Goal: Contribute content: Add original content to the website for others to see

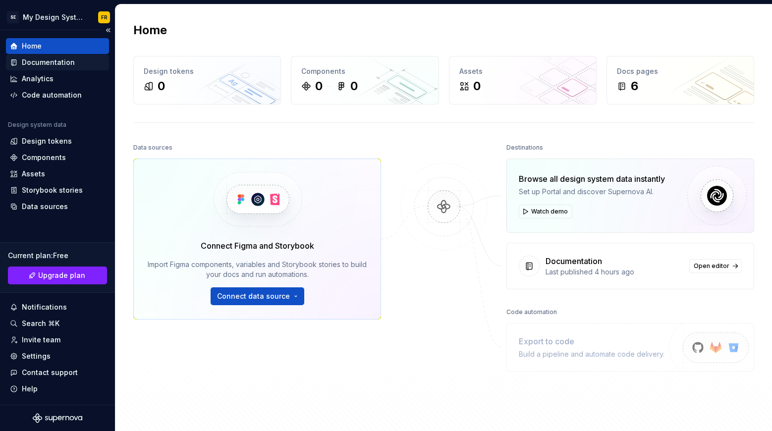
click at [40, 64] on div "Documentation" at bounding box center [48, 63] width 53 height 10
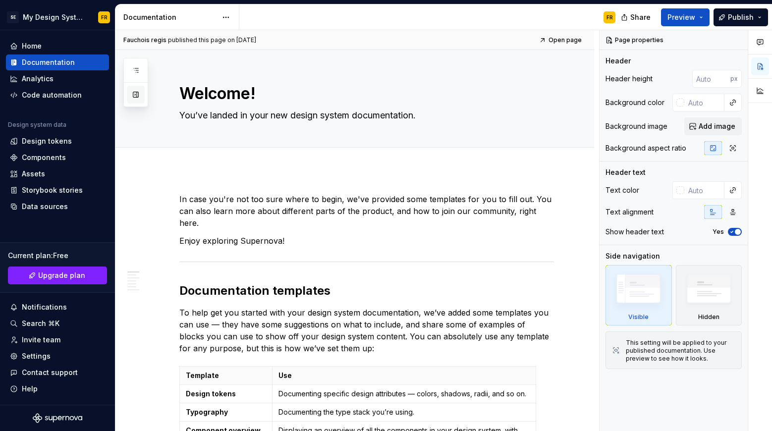
click at [138, 99] on button "button" at bounding box center [136, 95] width 18 height 18
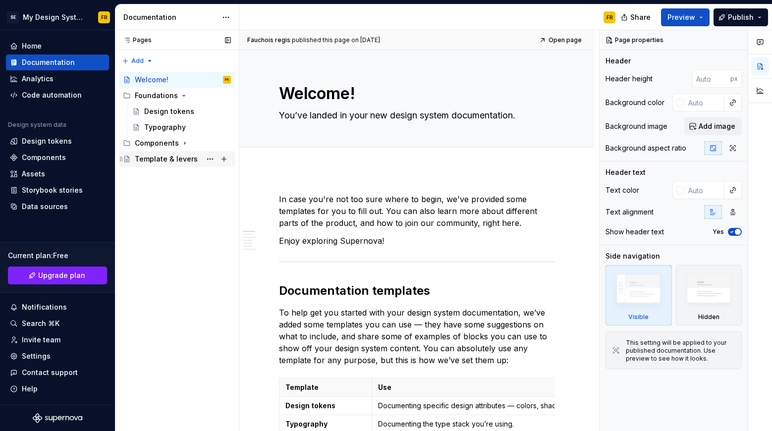
click at [173, 155] on div "Template & levers" at bounding box center [166, 159] width 63 height 10
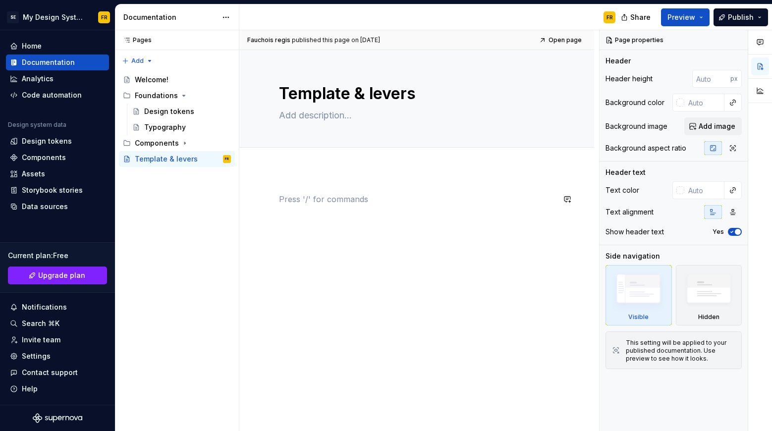
click at [345, 224] on div at bounding box center [417, 212] width 276 height 38
click at [454, 176] on div at bounding box center [416, 271] width 355 height 203
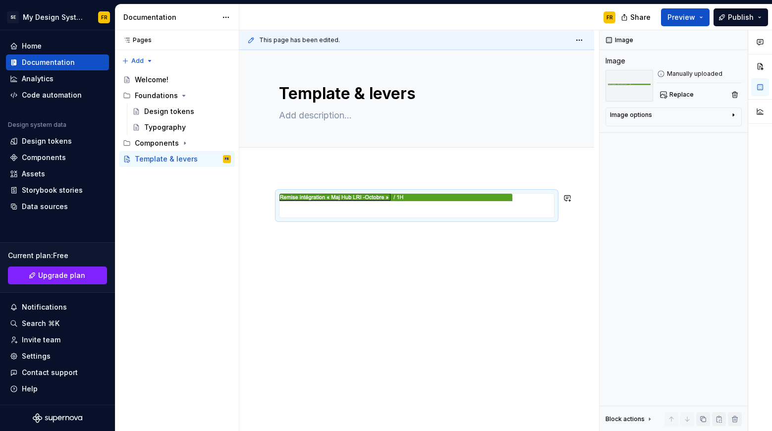
click at [375, 261] on div "This page has been edited. Template & levers Edit header" at bounding box center [419, 231] width 360 height 402
click at [271, 195] on span at bounding box center [269, 198] width 8 height 14
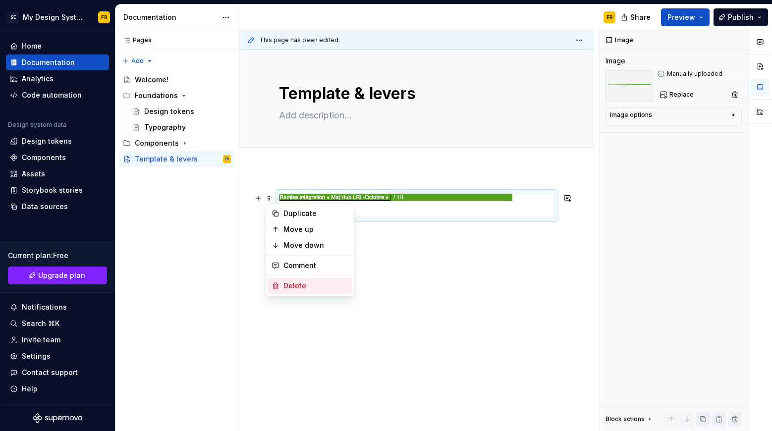
click at [296, 287] on div "Delete" at bounding box center [316, 286] width 64 height 10
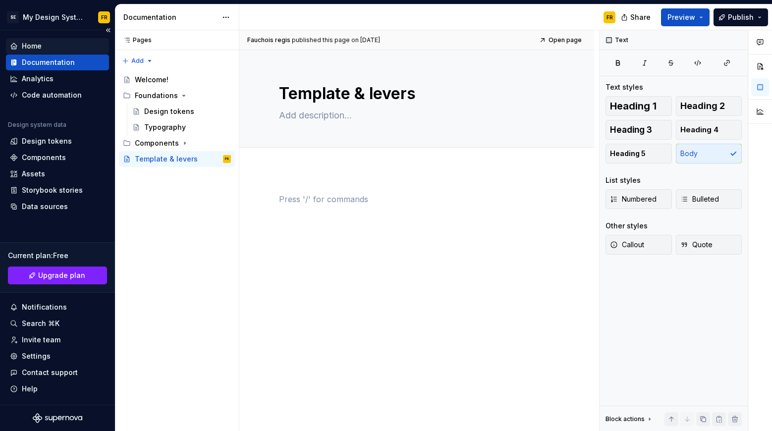
click at [47, 43] on div "Home" at bounding box center [57, 46] width 95 height 10
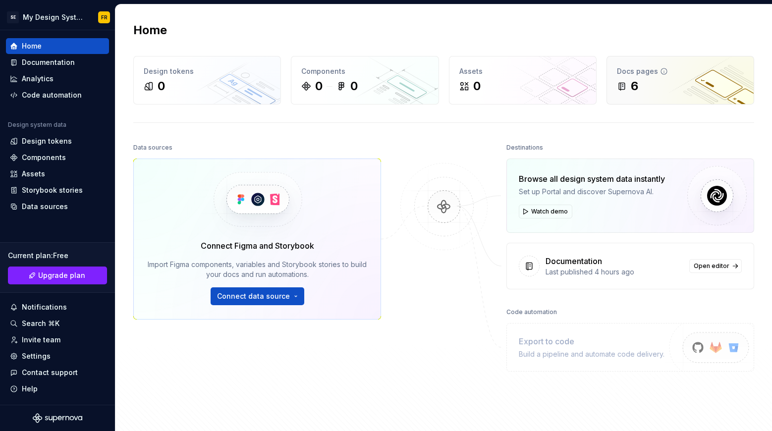
click at [617, 67] on div "Docs pages" at bounding box center [680, 71] width 127 height 10
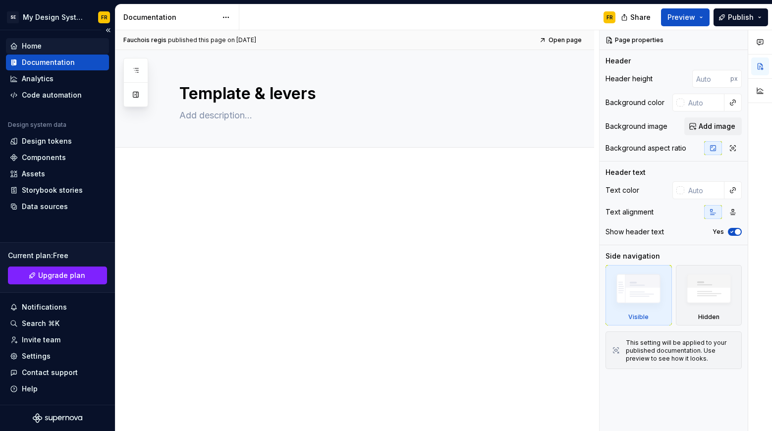
click at [24, 45] on div "Home" at bounding box center [32, 46] width 20 height 10
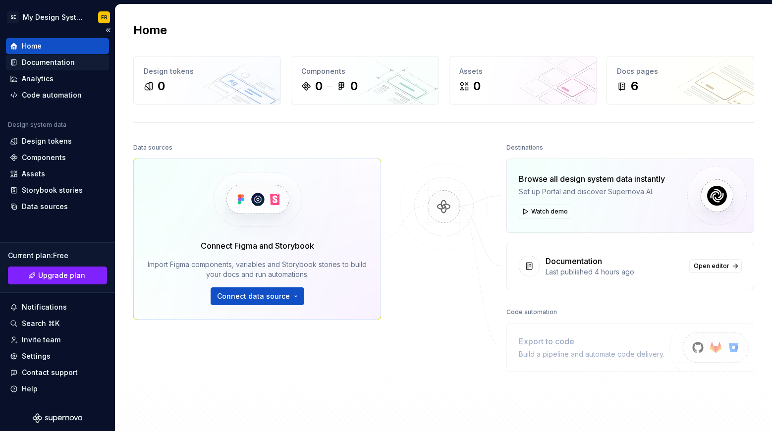
click at [22, 60] on div "Documentation" at bounding box center [48, 63] width 53 height 10
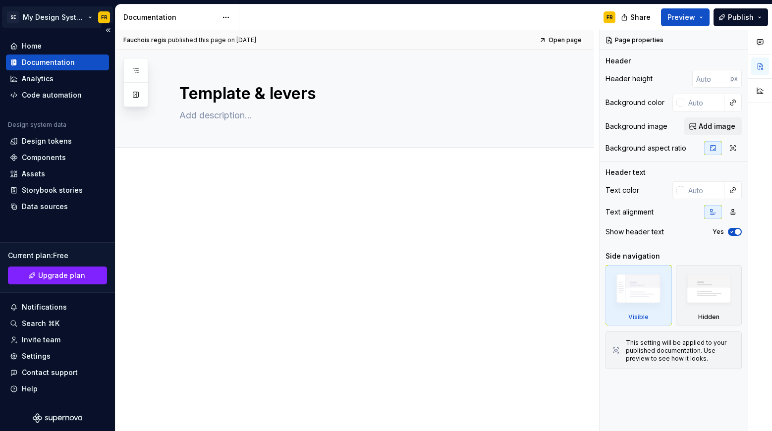
click at [51, 13] on html "SE My Design System FR Home Documentation Analytics Code automation Design syst…" at bounding box center [386, 215] width 772 height 431
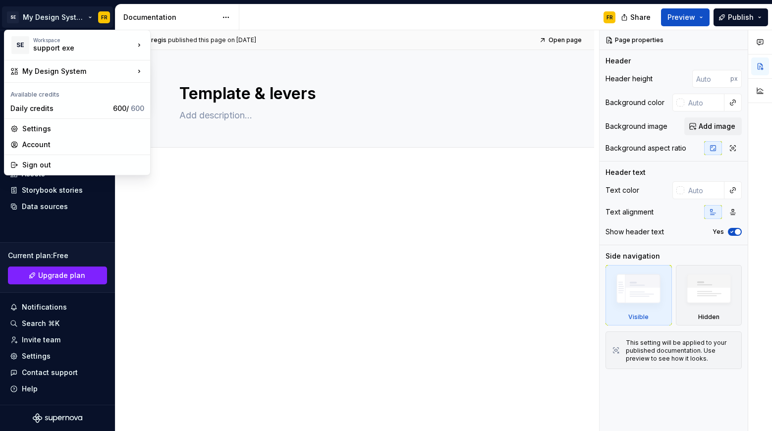
click at [61, 15] on html "SE My Design System FR Home Documentation Analytics Code automation Design syst…" at bounding box center [386, 215] width 772 height 431
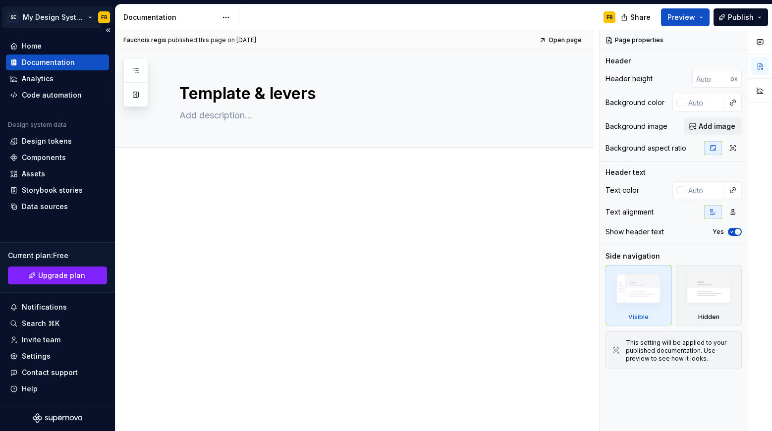
click at [86, 18] on html "SE My Design System FR Home Documentation Analytics Code automation Design syst…" at bounding box center [386, 215] width 772 height 431
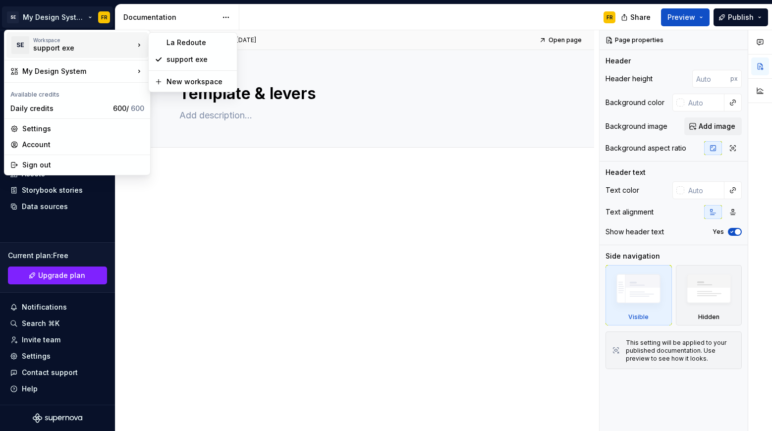
click at [350, 241] on html "SE My Design System FR Home Documentation Analytics Code automation Design syst…" at bounding box center [386, 215] width 772 height 431
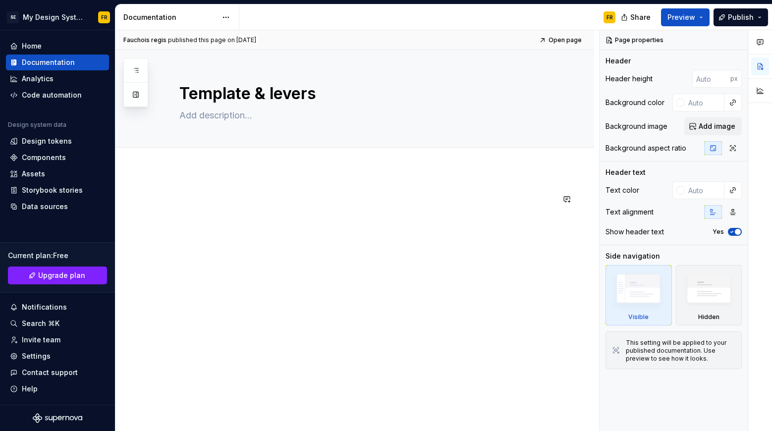
click at [442, 220] on div at bounding box center [366, 212] width 375 height 38
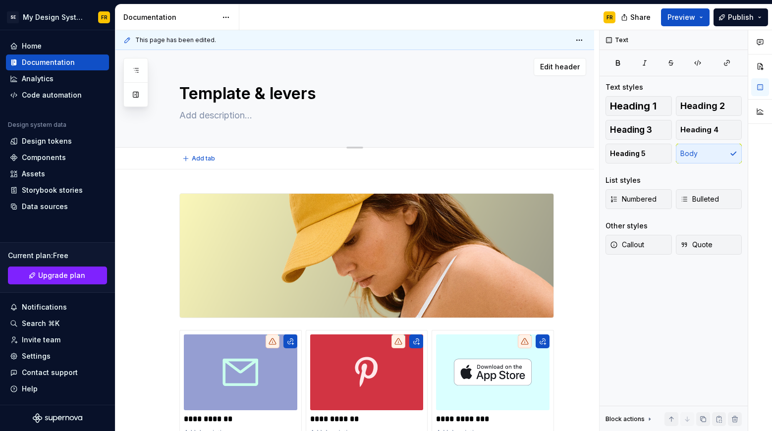
click at [421, 108] on textarea at bounding box center [364, 116] width 375 height 16
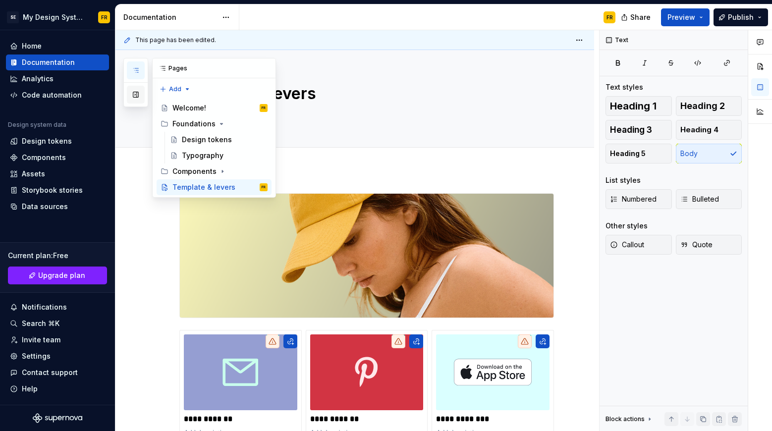
click at [133, 95] on button "button" at bounding box center [136, 95] width 18 height 18
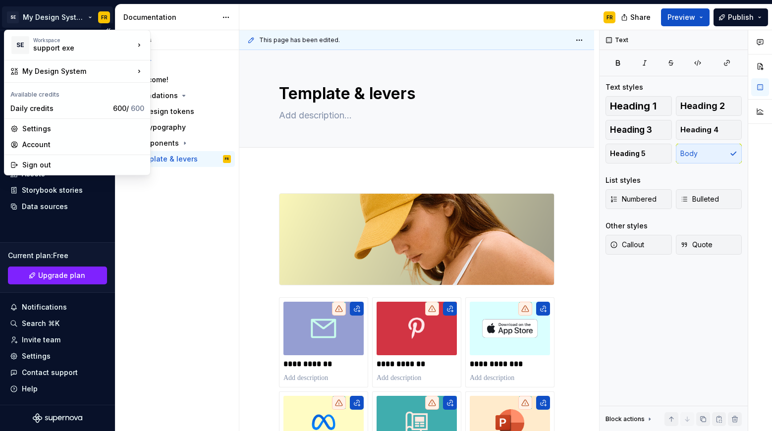
click at [50, 17] on html "**********" at bounding box center [386, 215] width 772 height 431
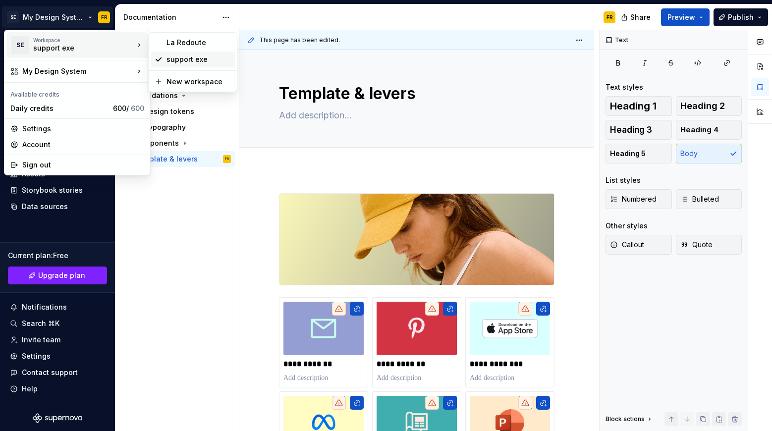
click at [165, 57] on div "support exe" at bounding box center [193, 60] width 84 height 16
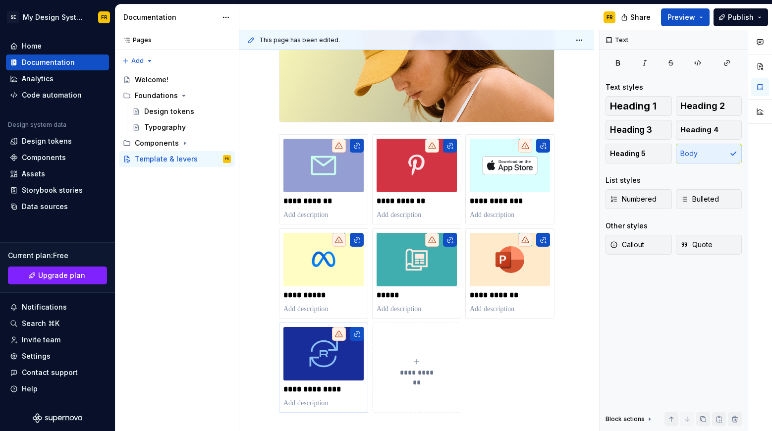
scroll to position [22, 0]
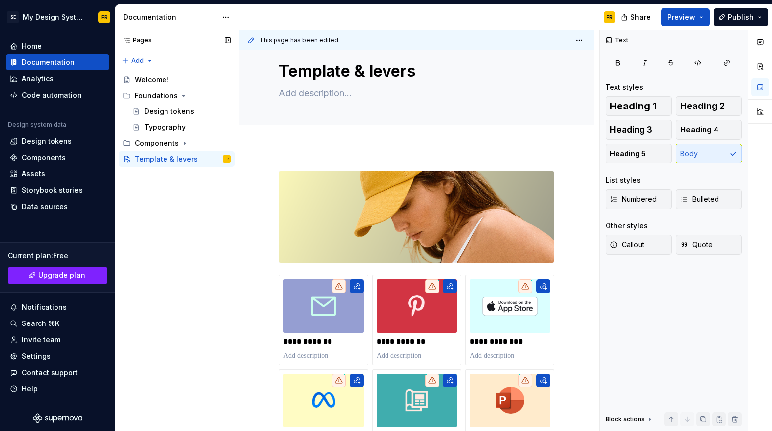
click at [164, 264] on div "Pages Pages Add Accessibility guide for tree Page tree. Navigate the tree with …" at bounding box center [177, 231] width 124 height 402
click at [163, 262] on div "Pages Pages Add Accessibility guide for tree Page tree. Navigate the tree with …" at bounding box center [177, 231] width 124 height 402
click at [228, 43] on button "button" at bounding box center [228, 40] width 14 height 14
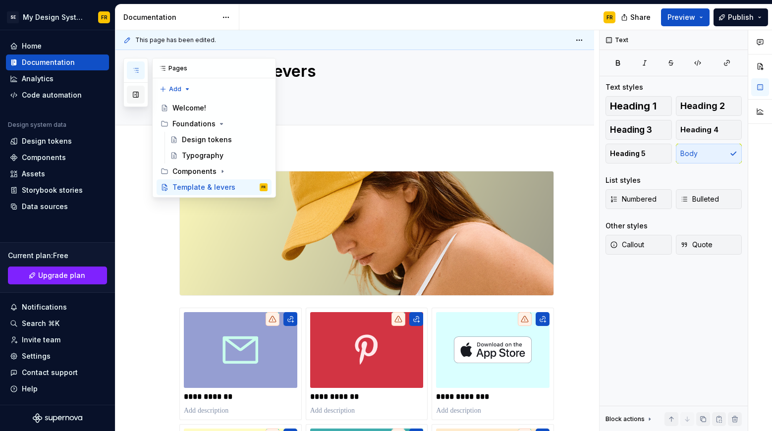
click at [131, 97] on button "button" at bounding box center [136, 95] width 18 height 18
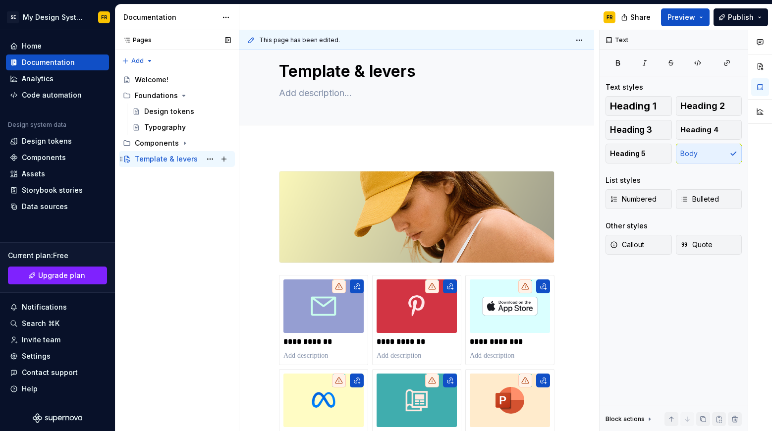
click at [144, 161] on div "Template & levers" at bounding box center [166, 159] width 63 height 10
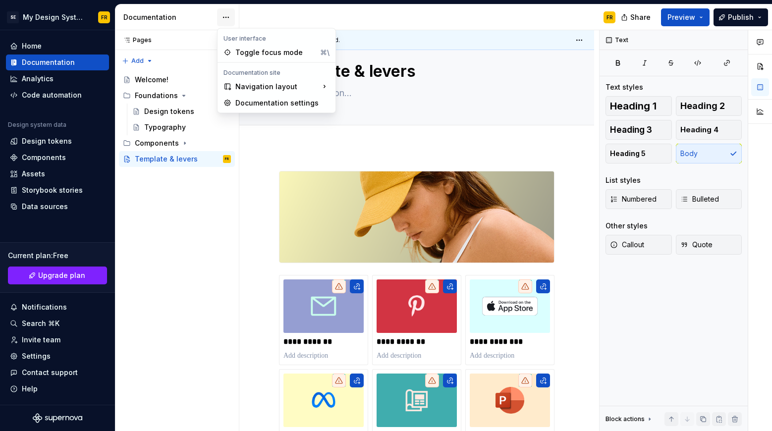
click at [231, 18] on html "**********" at bounding box center [386, 215] width 772 height 431
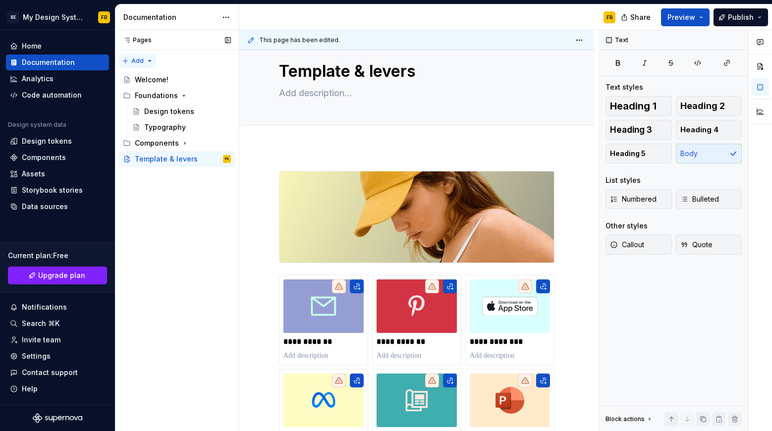
click at [146, 59] on div "Pages Pages Add Accessibility guide for tree Page tree. Navigate the tree with …" at bounding box center [177, 231] width 124 height 402
click at [150, 79] on div "New page" at bounding box center [169, 80] width 64 height 10
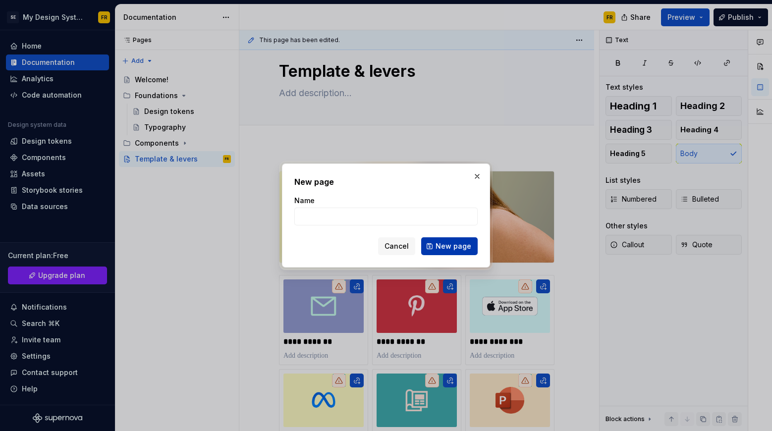
click at [441, 248] on span "New page" at bounding box center [454, 246] width 36 height 10
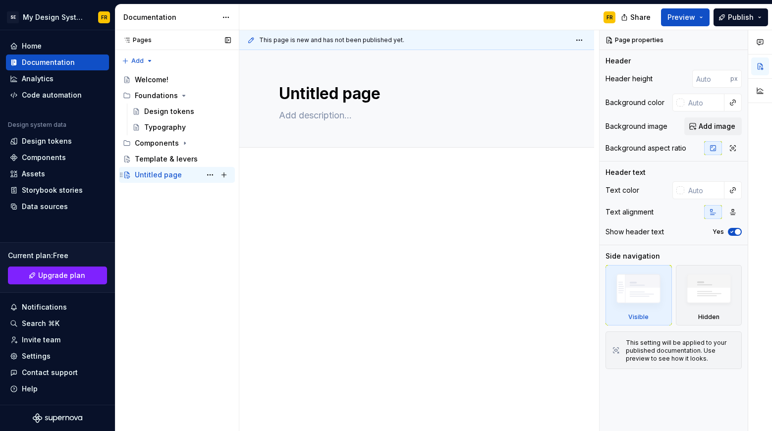
click at [152, 173] on div "Untitled page" at bounding box center [158, 175] width 47 height 10
click at [210, 175] on button "Page tree" at bounding box center [210, 175] width 14 height 14
type textarea "*"
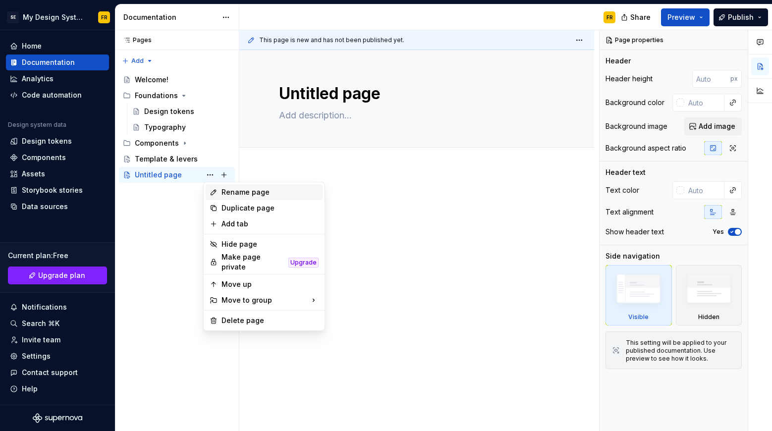
click at [228, 192] on div "Rename page" at bounding box center [270, 192] width 97 height 10
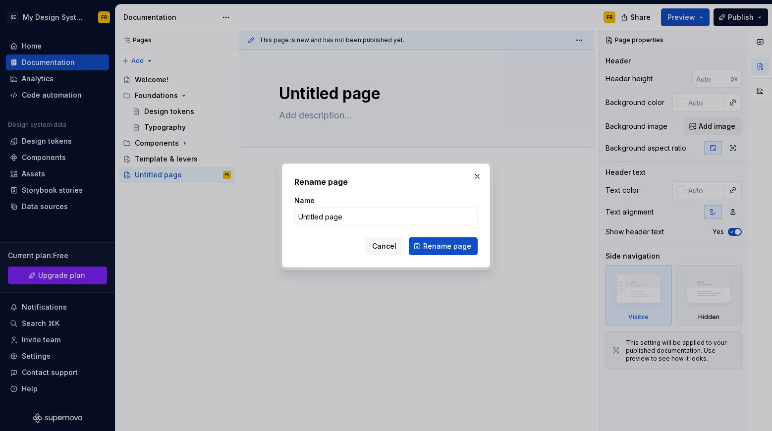
type input "CRM & Emails"
click button "Rename page" at bounding box center [443, 246] width 69 height 18
type textarea "*"
type textarea "CRM & Emails"
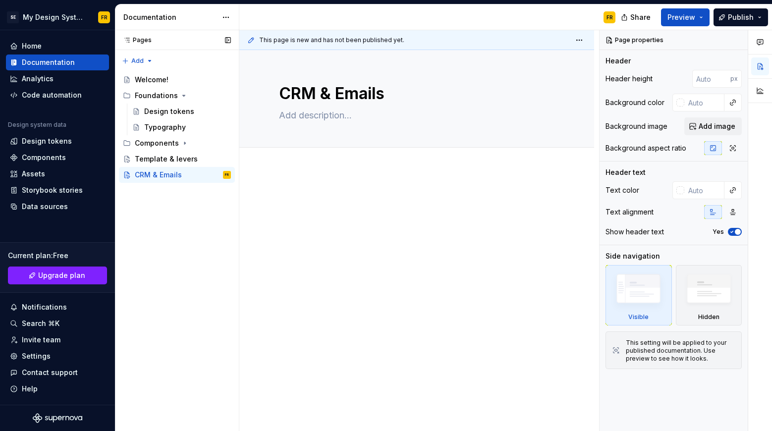
click at [214, 226] on div "Pages Pages Add Accessibility guide for tree Page tree. Navigate the tree with …" at bounding box center [177, 231] width 124 height 402
click at [213, 226] on div "Pages Pages Add Accessibility guide for tree Page tree. Navigate the tree with …" at bounding box center [177, 231] width 124 height 402
click at [287, 231] on div at bounding box center [417, 218] width 276 height 50
click at [198, 251] on div "Pages Pages Add Accessibility guide for tree Page tree. Navigate the tree with …" at bounding box center [177, 231] width 124 height 402
click at [44, 21] on html "SE My Design System FR Home Documentation Analytics Code automation Design syst…" at bounding box center [386, 215] width 772 height 431
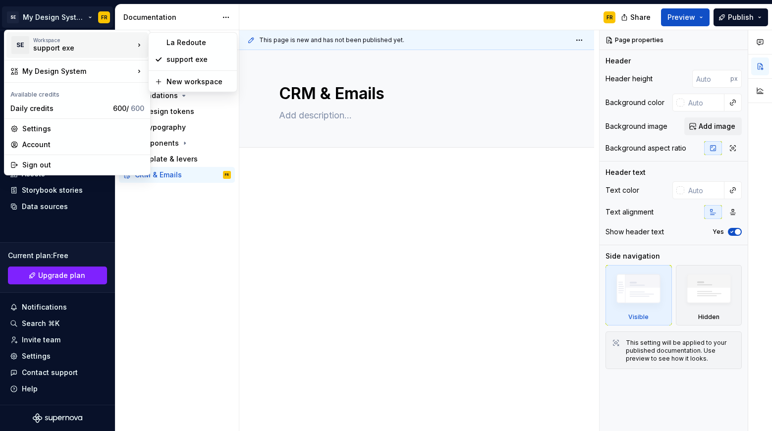
type textarea "*"
click at [204, 48] on div "La Redoute" at bounding box center [193, 43] width 84 height 16
